Goal: Information Seeking & Learning: Find specific fact

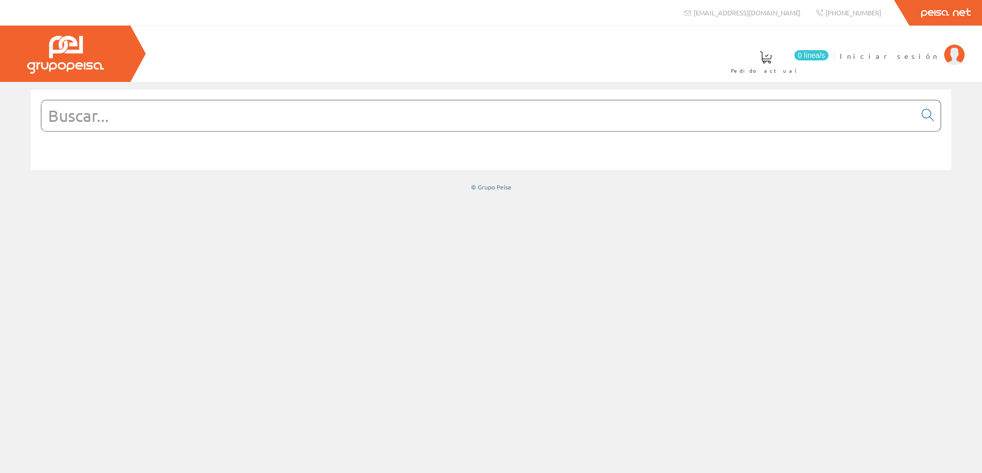
click at [912, 57] on span "Iniciar sesión" at bounding box center [889, 56] width 99 height 10
click at [248, 108] on input "text" at bounding box center [478, 115] width 874 height 31
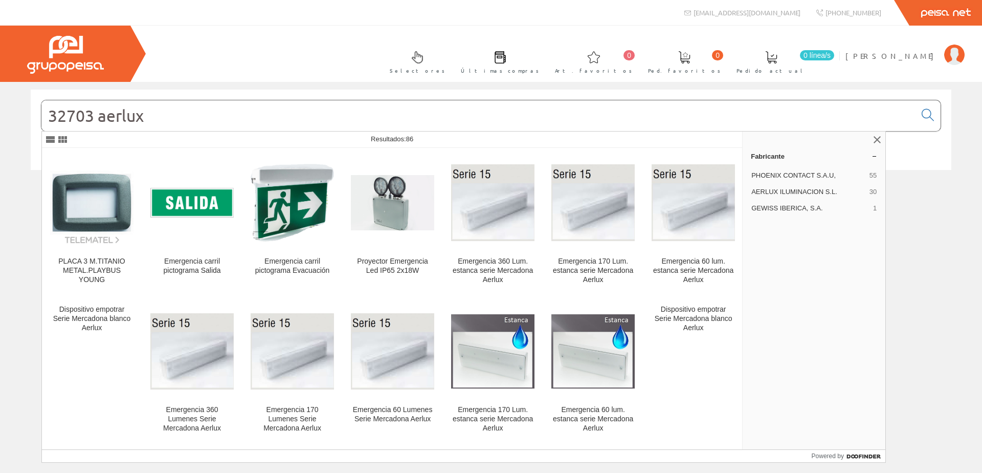
type input "32703 aerlux"
